Goal: Use online tool/utility: Utilize a website feature to perform a specific function

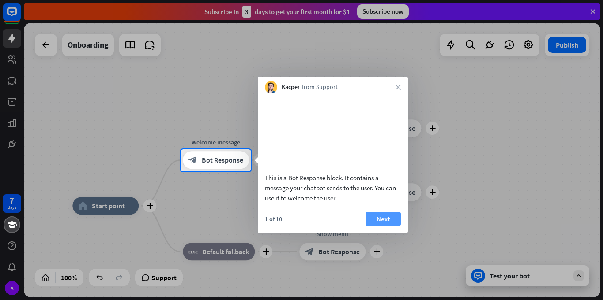
click at [382, 226] on button "Next" at bounding box center [382, 219] width 35 height 14
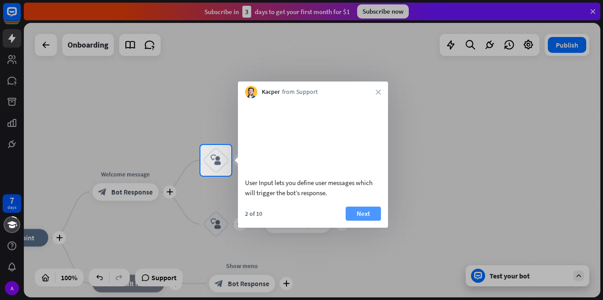
click at [371, 221] on button "Next" at bounding box center [362, 214] width 35 height 14
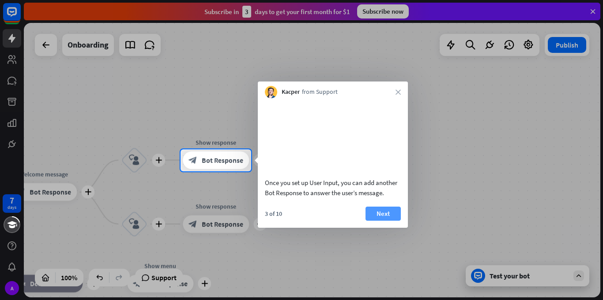
click at [382, 221] on button "Next" at bounding box center [382, 214] width 35 height 14
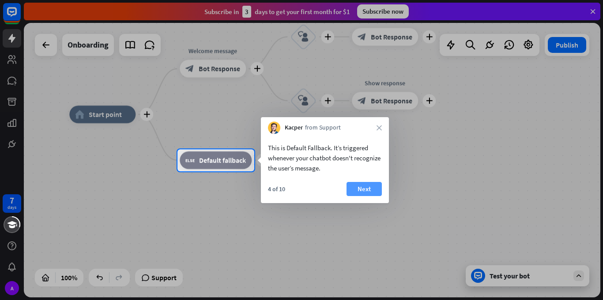
click at [368, 185] on button "Next" at bounding box center [363, 189] width 35 height 14
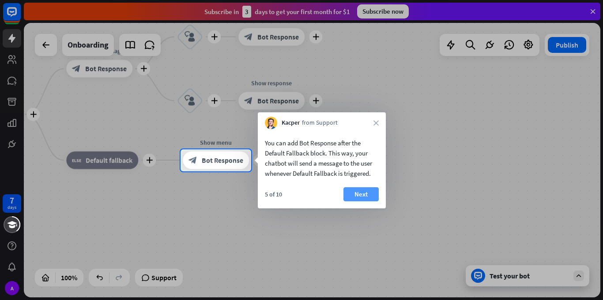
click at [359, 195] on button "Next" at bounding box center [360, 195] width 35 height 14
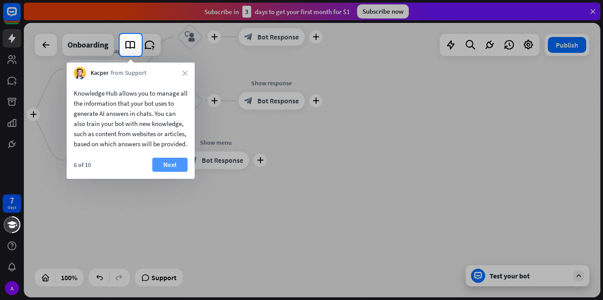
click at [165, 172] on button "Next" at bounding box center [169, 165] width 35 height 14
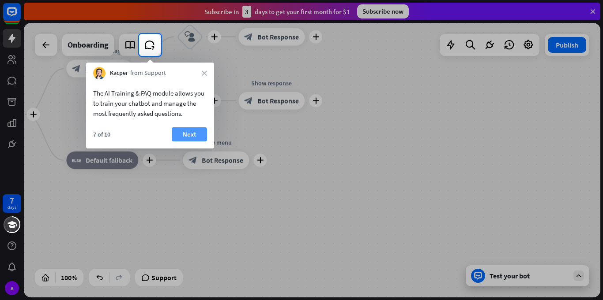
click at [196, 131] on button "Next" at bounding box center [189, 135] width 35 height 14
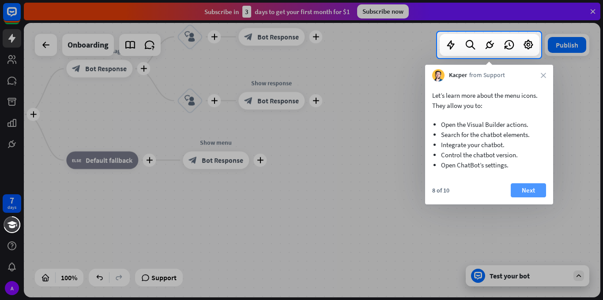
click at [527, 193] on button "Next" at bounding box center [527, 191] width 35 height 14
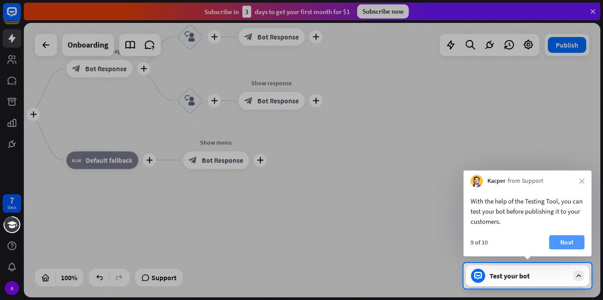
click at [570, 240] on button "Next" at bounding box center [566, 243] width 35 height 14
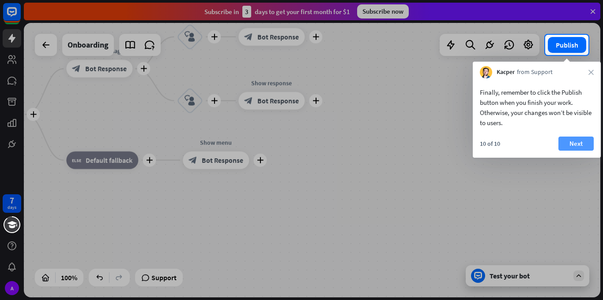
click at [571, 141] on button "Next" at bounding box center [575, 144] width 35 height 14
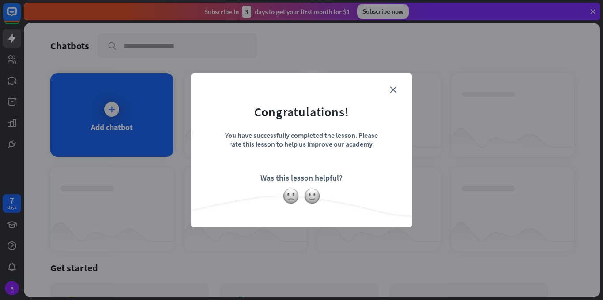
click at [405, 94] on div "close Congratulations! You have successfully completed the lesson. Please rate …" at bounding box center [301, 150] width 221 height 154
click at [312, 195] on img at bounding box center [312, 196] width 17 height 17
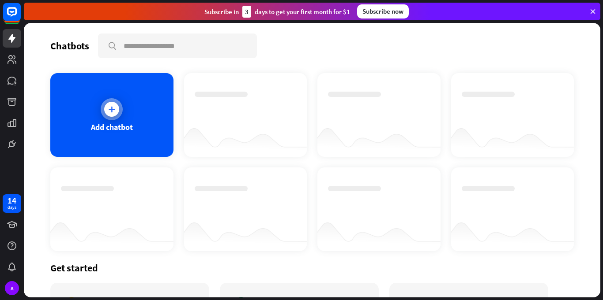
click at [99, 120] on div "Add chatbot" at bounding box center [111, 115] width 123 height 84
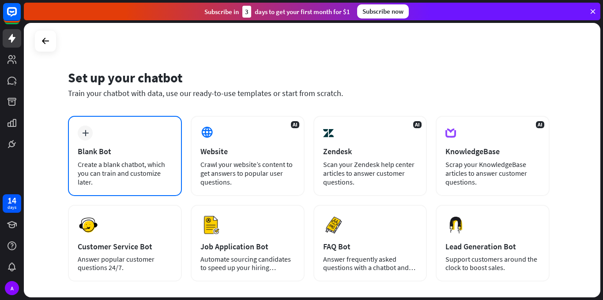
click at [116, 127] on div "plus Blank Bot Create a blank chatbot, which you can train and customize later." at bounding box center [125, 156] width 114 height 80
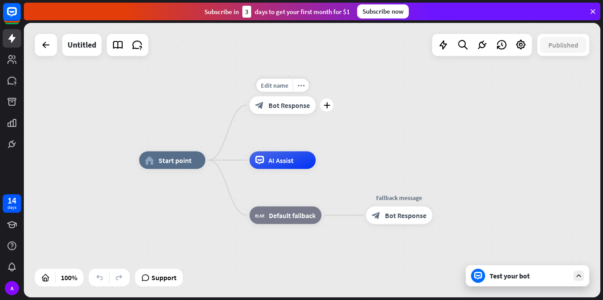
click at [271, 111] on div "block_bot_response Bot Response" at bounding box center [282, 106] width 66 height 18
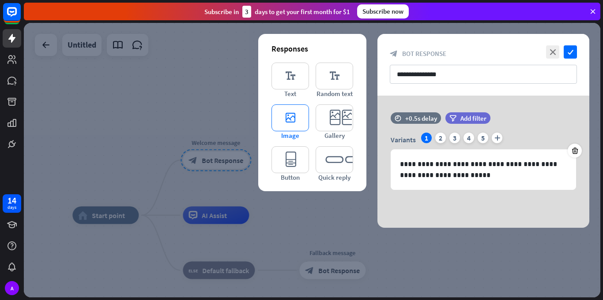
click at [294, 114] on icon "editor_image" at bounding box center [290, 118] width 38 height 27
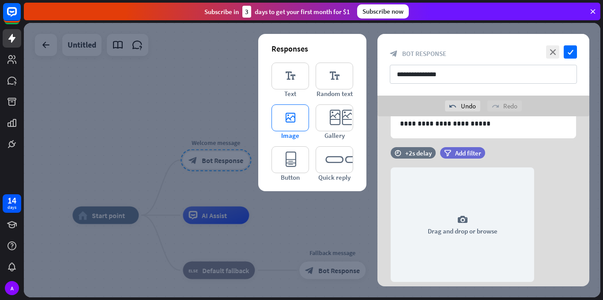
scroll to position [99, 0]
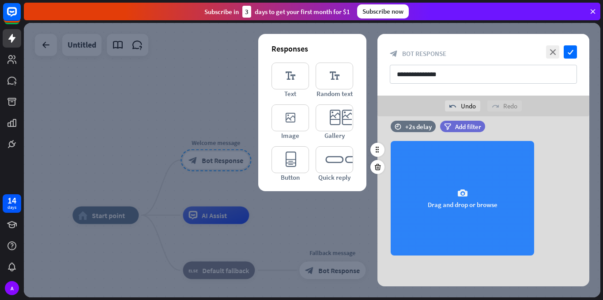
click at [473, 182] on div "camera Drag and drop or browse" at bounding box center [461, 198] width 143 height 115
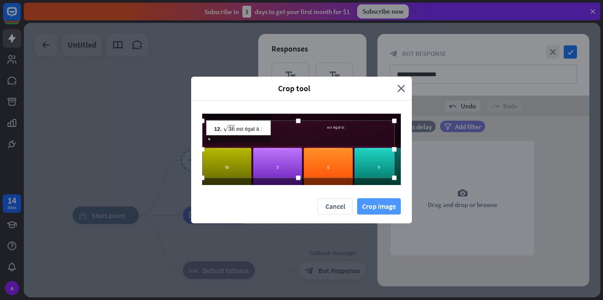
click at [384, 206] on button "Crop image" at bounding box center [379, 207] width 44 height 16
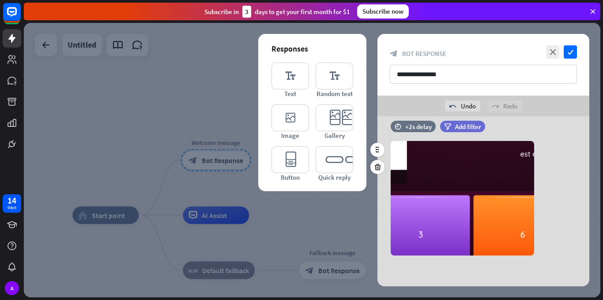
click at [487, 89] on div "**********" at bounding box center [483, 65] width 212 height 62
click at [523, 70] on input "**********" at bounding box center [483, 74] width 187 height 19
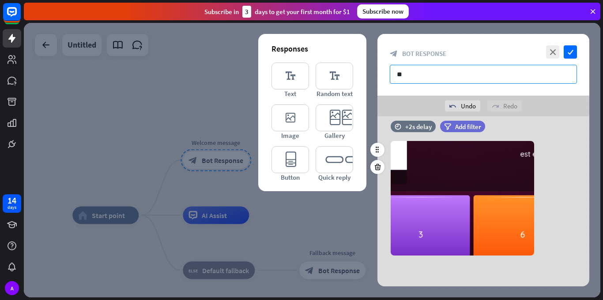
type input "*"
type input "******"
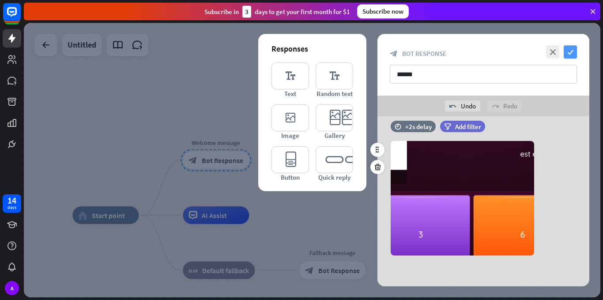
click at [570, 54] on icon "check" at bounding box center [569, 51] width 13 height 13
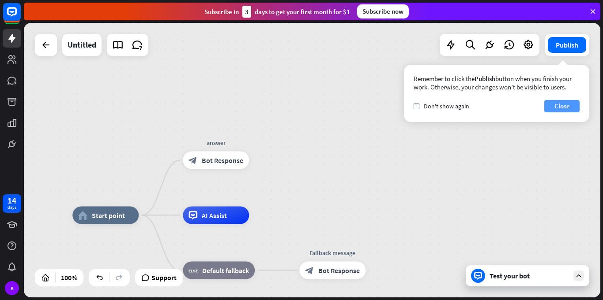
click at [564, 104] on button "Close" at bounding box center [561, 106] width 35 height 12
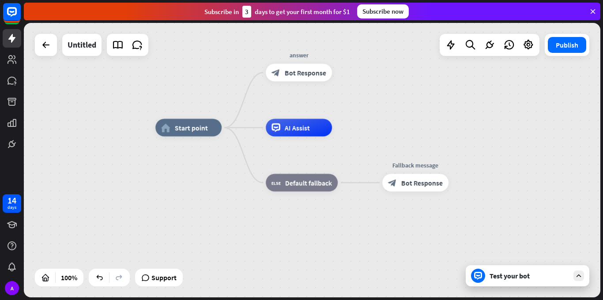
click at [311, 125] on div "AI Assist" at bounding box center [299, 128] width 66 height 18
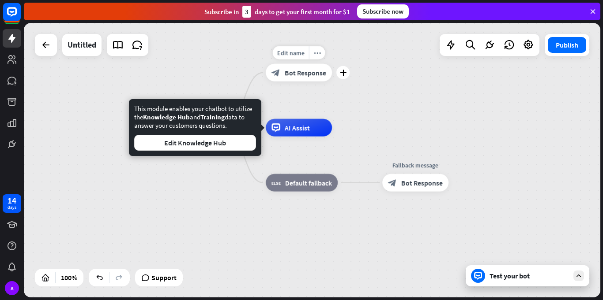
click at [319, 69] on span "Bot Response" at bounding box center [305, 72] width 41 height 9
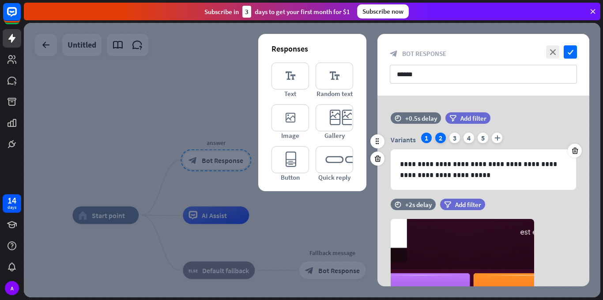
click at [438, 141] on div "2" at bounding box center [440, 138] width 11 height 11
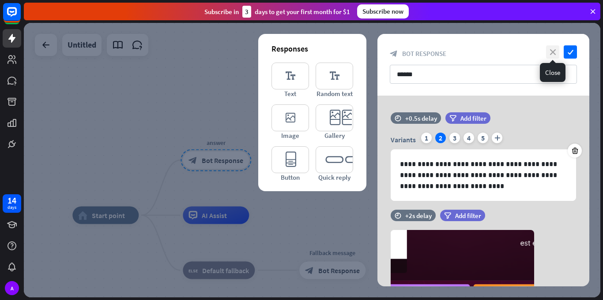
click at [557, 48] on icon "close" at bounding box center [552, 51] width 13 height 13
